Goal: Task Accomplishment & Management: Manage account settings

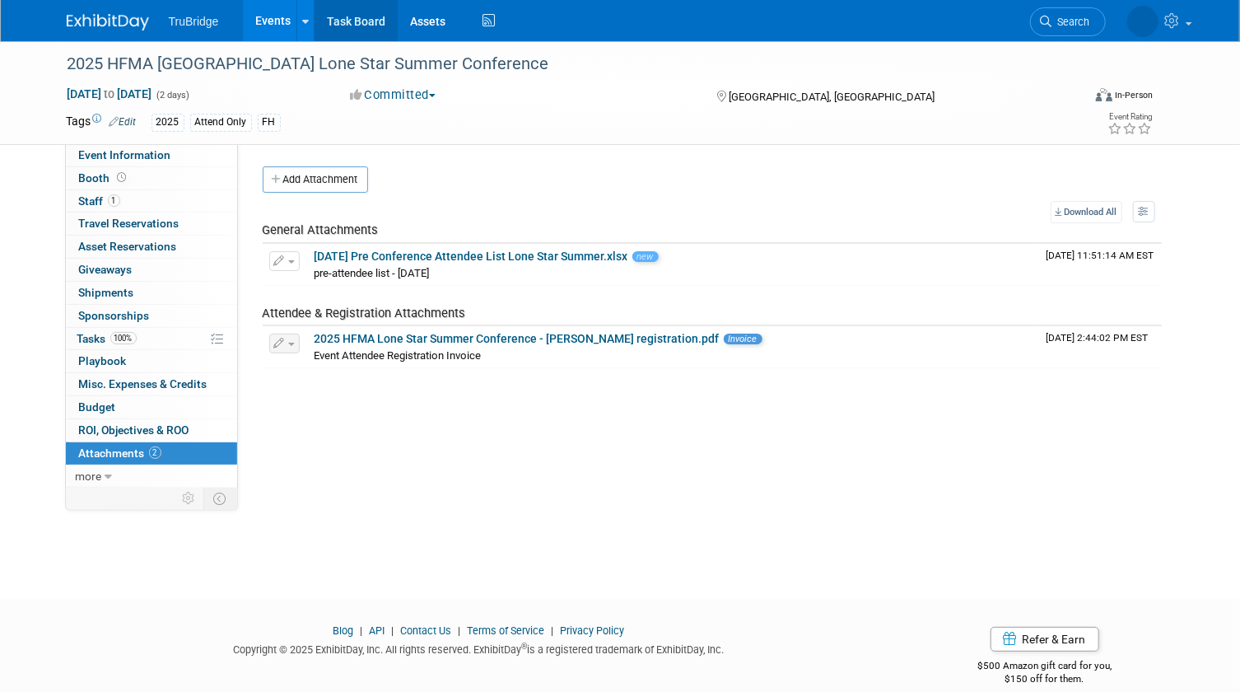
click at [361, 24] on link "Task Board" at bounding box center [356, 20] width 83 height 41
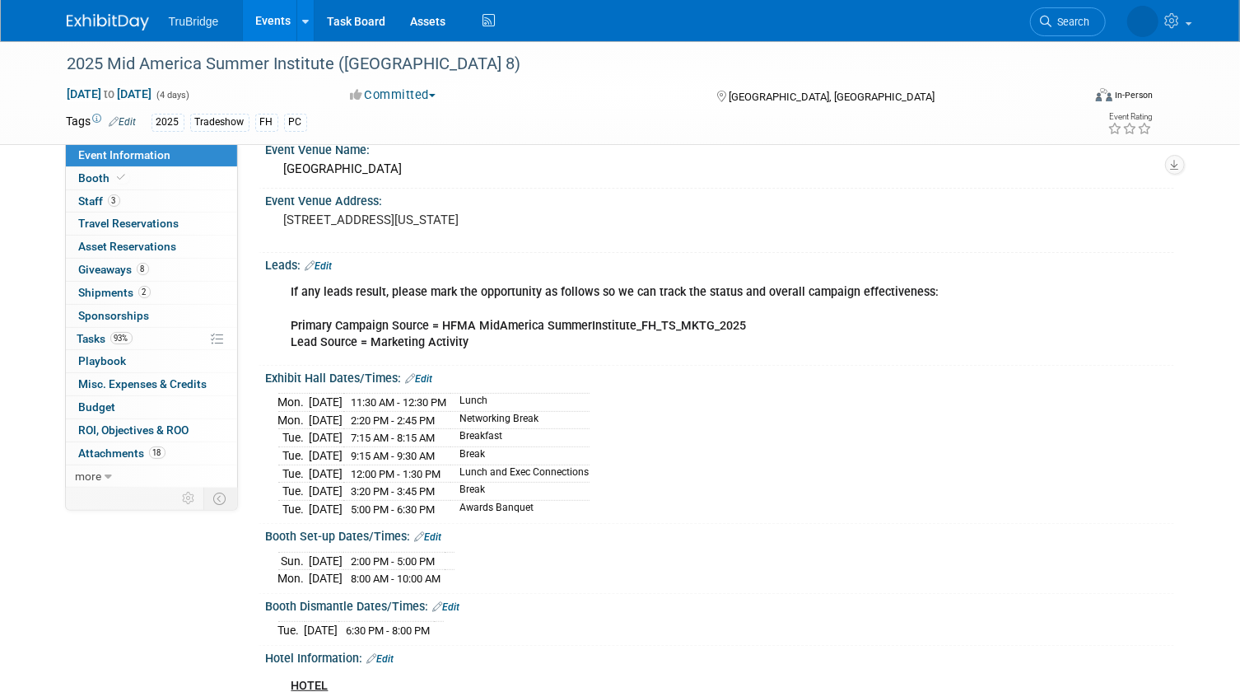
scroll to position [74, 0]
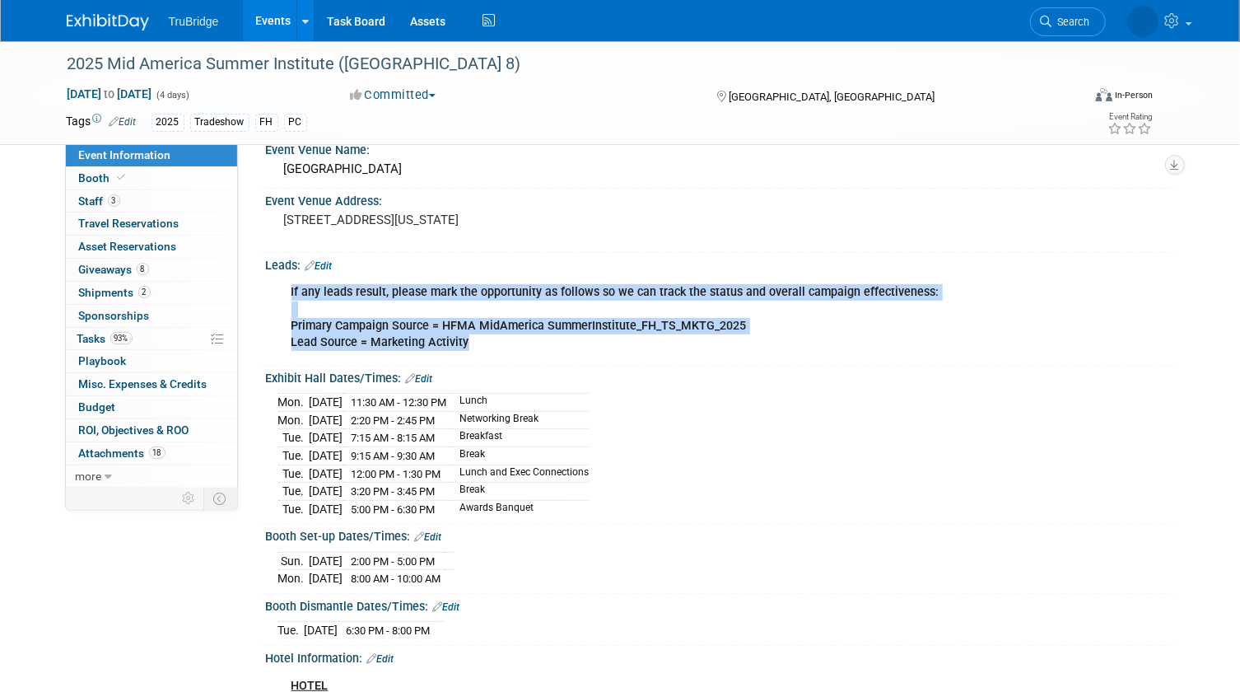
drag, startPoint x: 291, startPoint y: 287, endPoint x: 532, endPoint y: 350, distance: 249.5
click at [532, 350] on div "If any leads result, please mark the opportunity as follows so we can track the…" at bounding box center [639, 317] width 718 height 82
drag, startPoint x: 532, startPoint y: 350, endPoint x: 683, endPoint y: 286, distance: 163.8
copy div "If any leads result, please mark the opportunity as follows so we can track the…"
click at [97, 198] on span "Staff 3" at bounding box center [99, 200] width 41 height 13
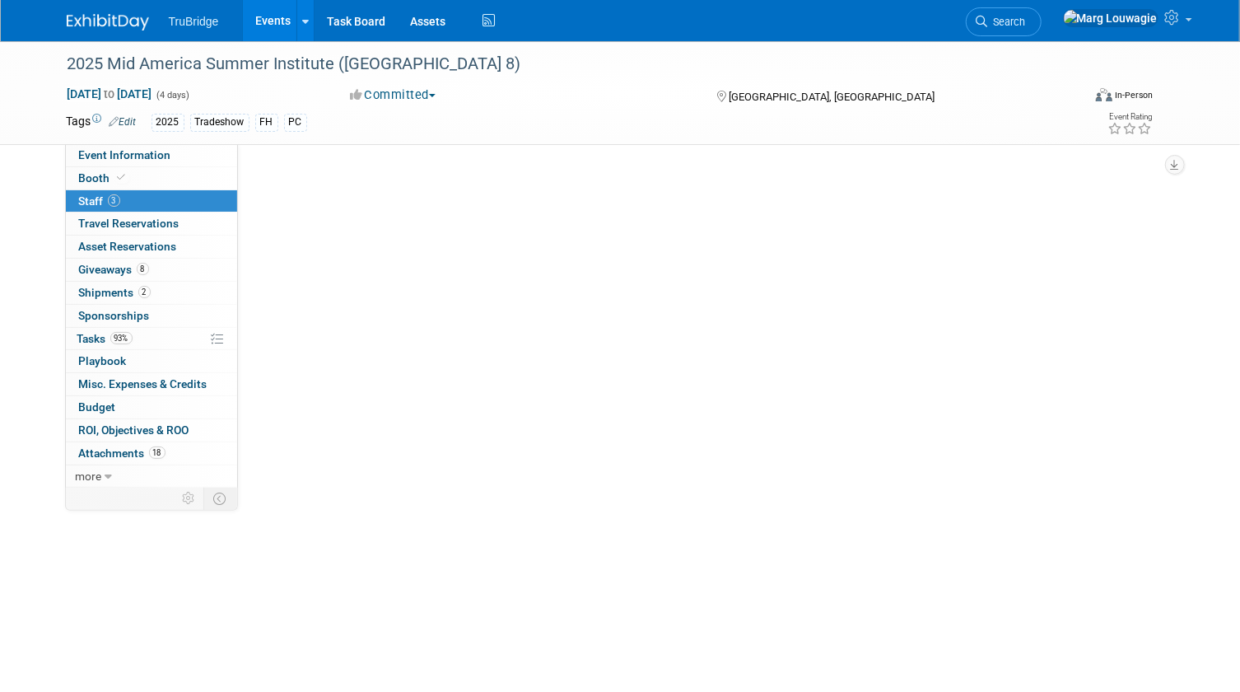
scroll to position [0, 0]
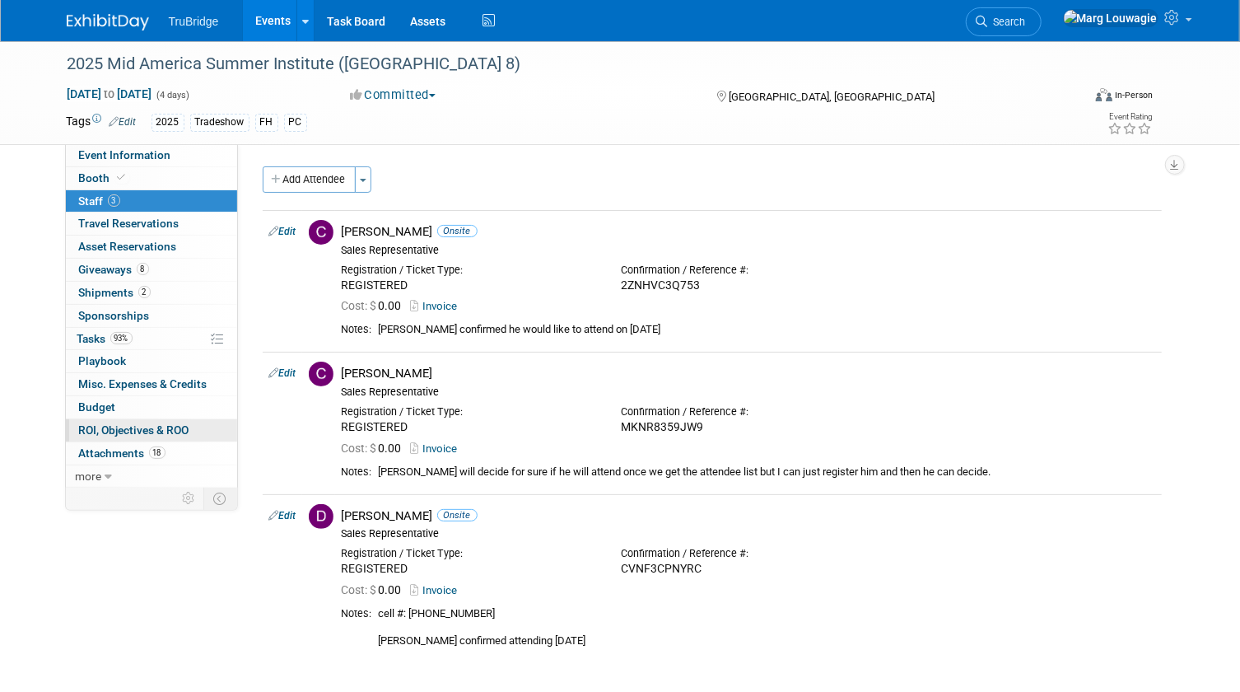
drag, startPoint x: 125, startPoint y: 449, endPoint x: 172, endPoint y: 418, distance: 56.0
click at [125, 449] on span "Attachments 18" at bounding box center [122, 452] width 86 height 13
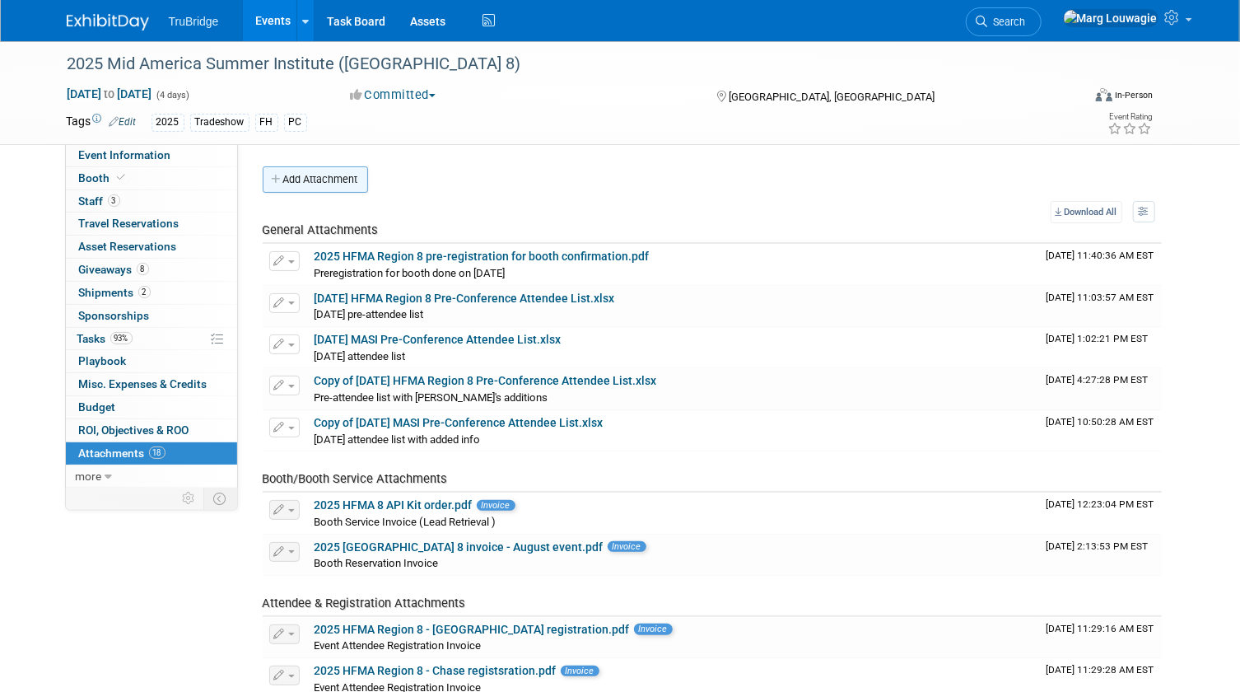
click at [338, 185] on button "Add Attachment" at bounding box center [315, 179] width 105 height 26
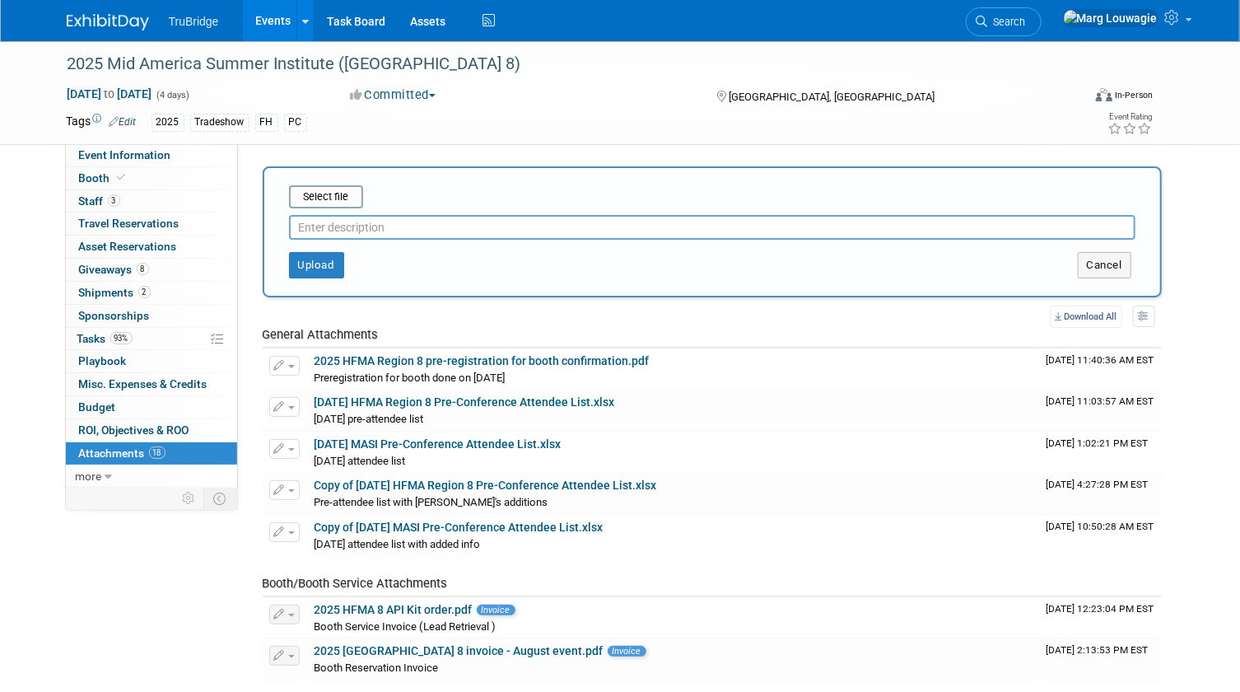
click at [366, 218] on input "text" at bounding box center [712, 227] width 847 height 25
type input "Post Attendee List"
click at [342, 197] on input "file" at bounding box center [264, 197] width 196 height 20
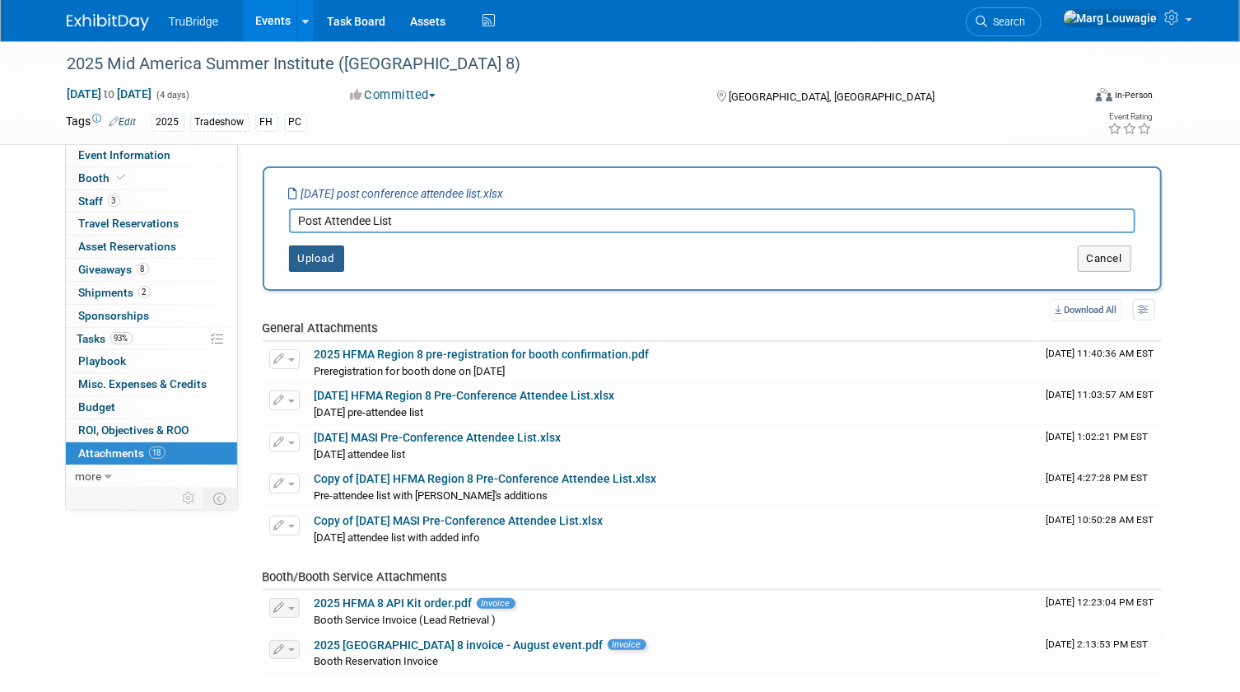
click at [328, 255] on button "Upload" at bounding box center [316, 258] width 55 height 26
